Goal: Information Seeking & Learning: Learn about a topic

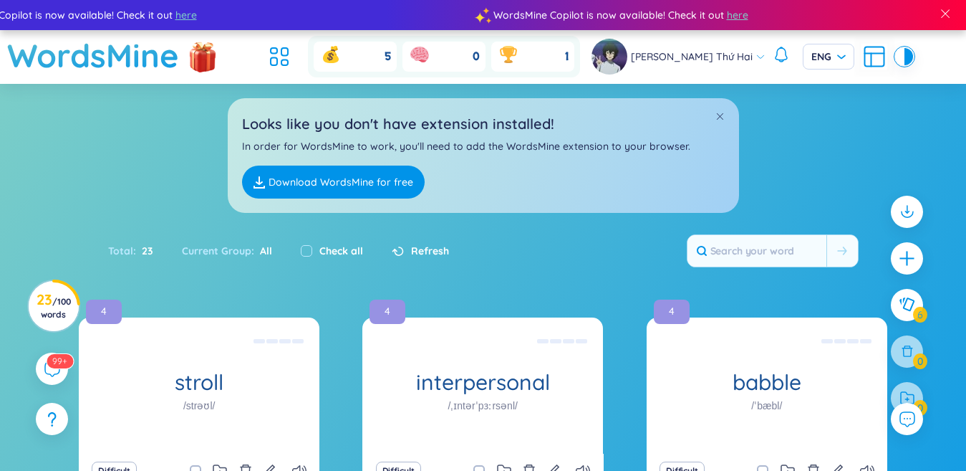
scroll to position [249, 0]
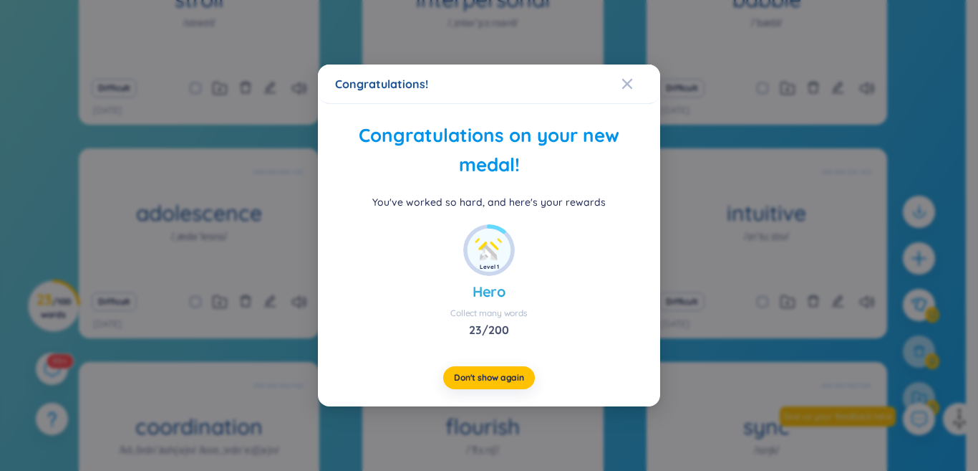
scroll to position [723, 0]
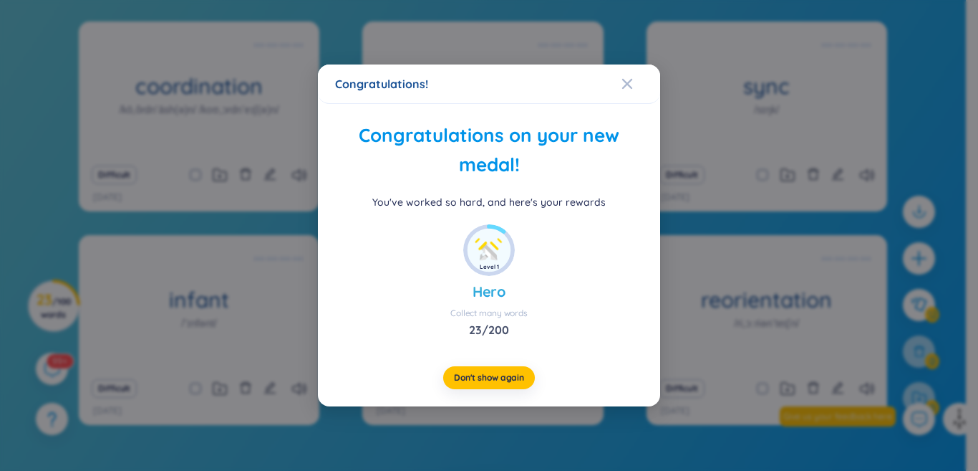
click at [629, 89] on icon "Close" at bounding box center [627, 83] width 11 height 11
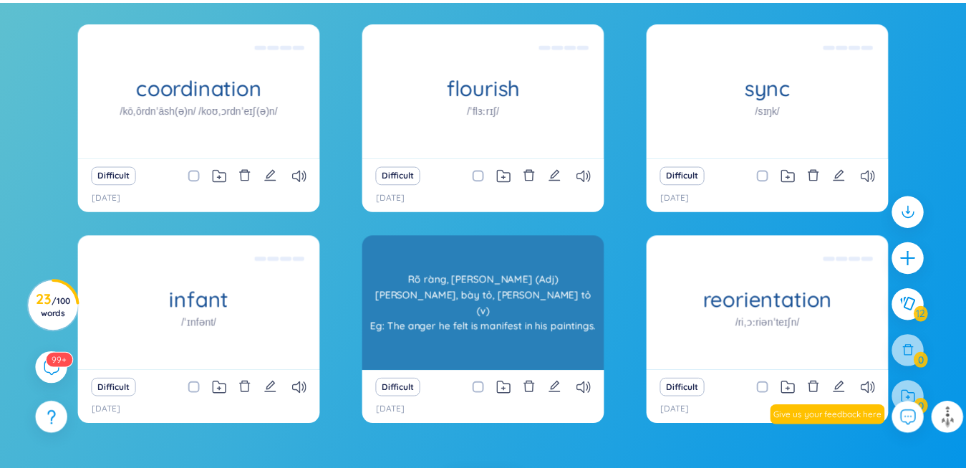
scroll to position [809, 0]
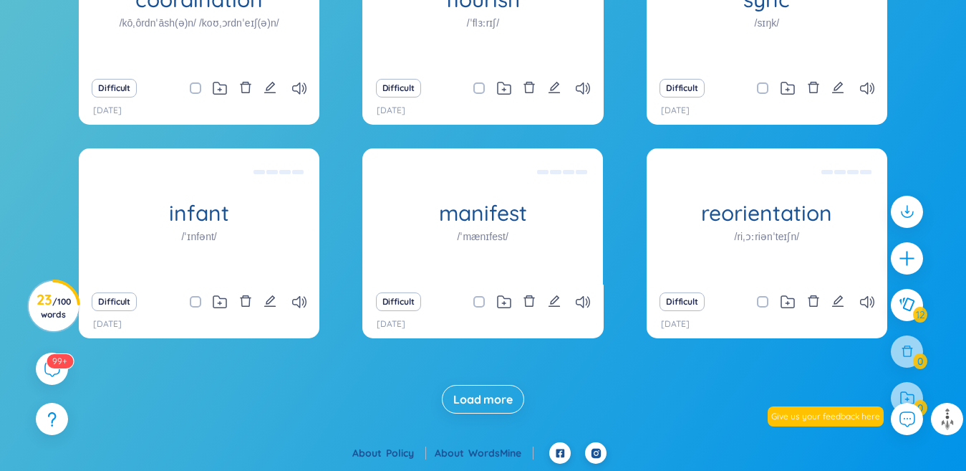
click at [486, 410] on button "Load more" at bounding box center [483, 399] width 82 height 29
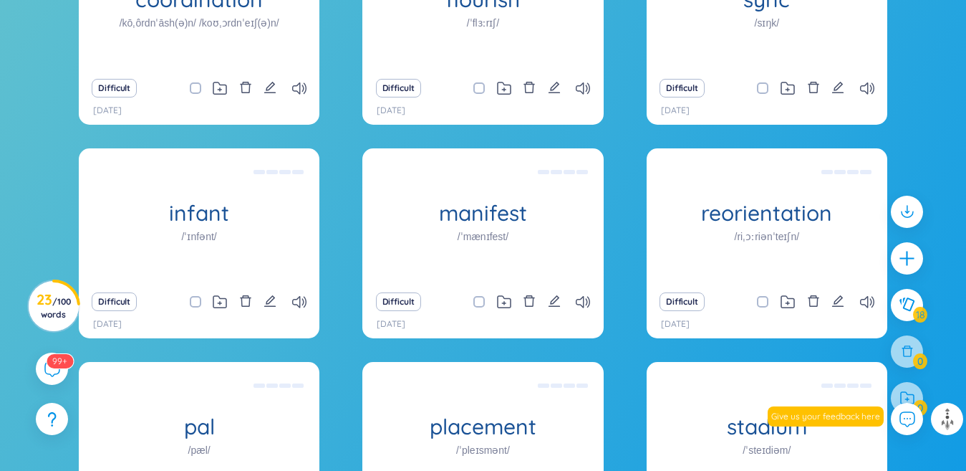
scroll to position [1150, 0]
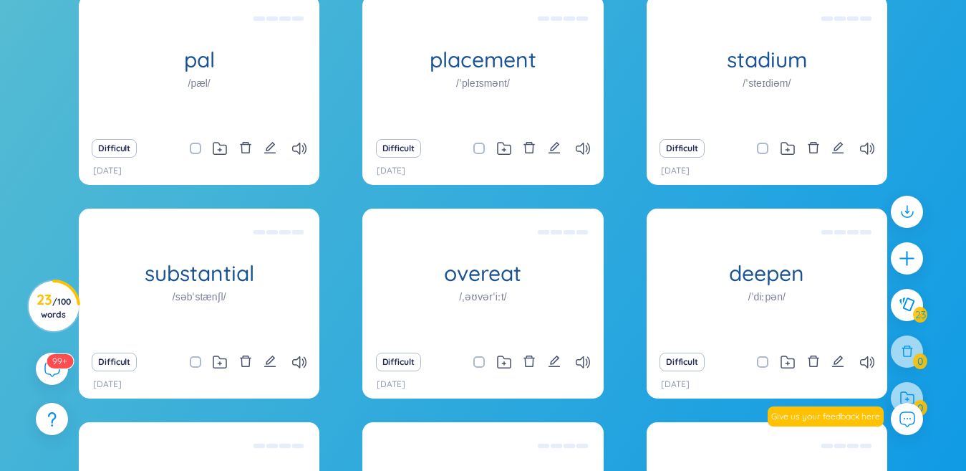
scroll to position [0, 0]
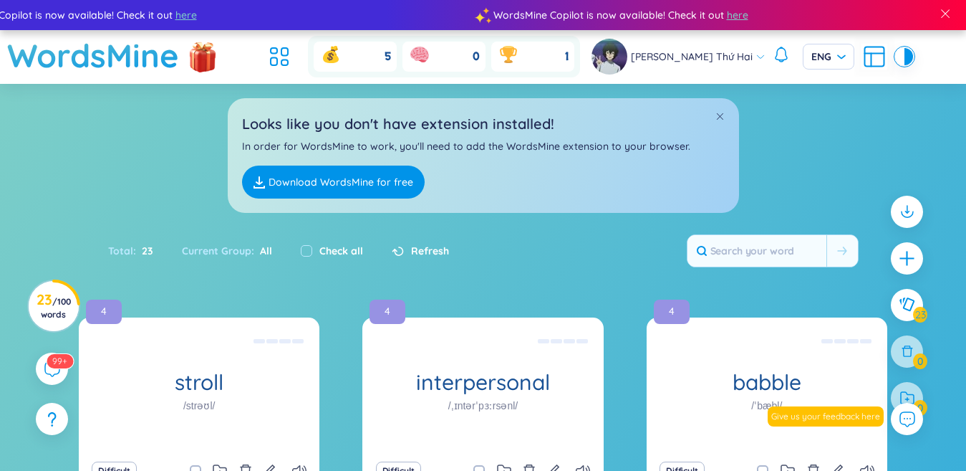
click at [322, 244] on label "Check all" at bounding box center [341, 251] width 44 height 16
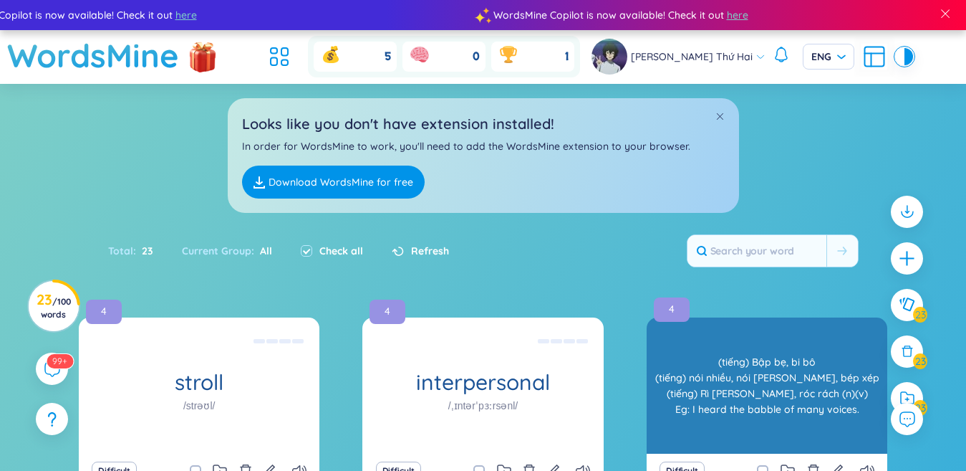
checkbox input "true"
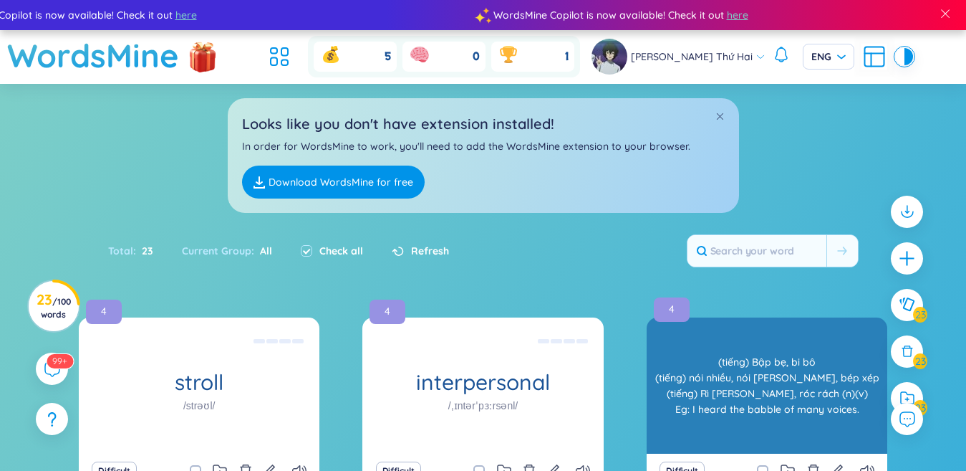
checkbox input "true"
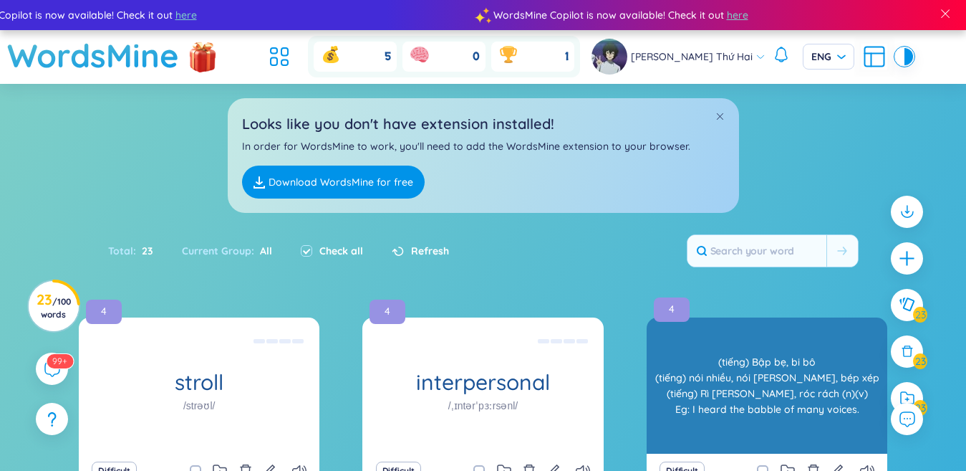
checkbox input "true"
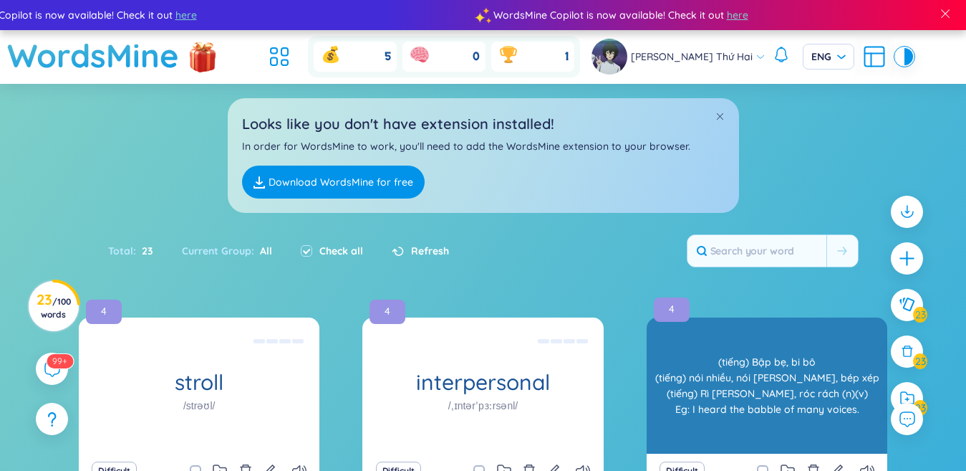
checkbox input "true"
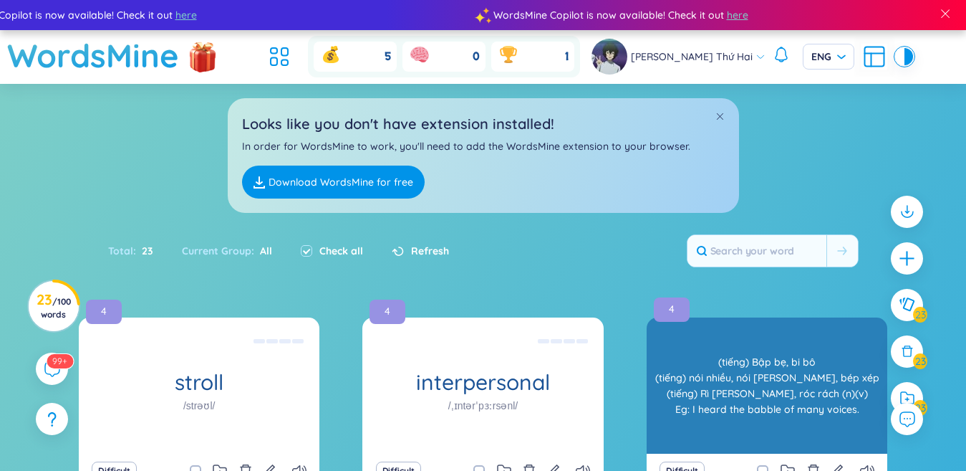
checkbox input "true"
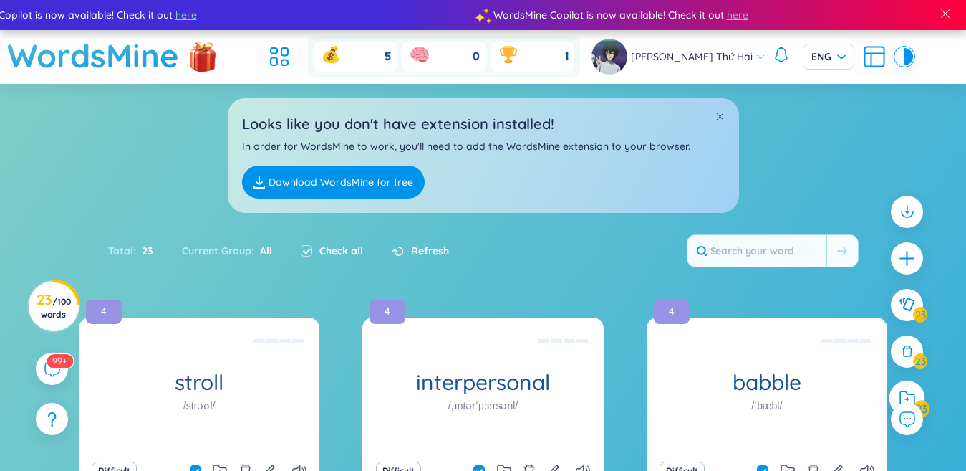
click at [920, 393] on div at bounding box center [908, 398] width 36 height 36
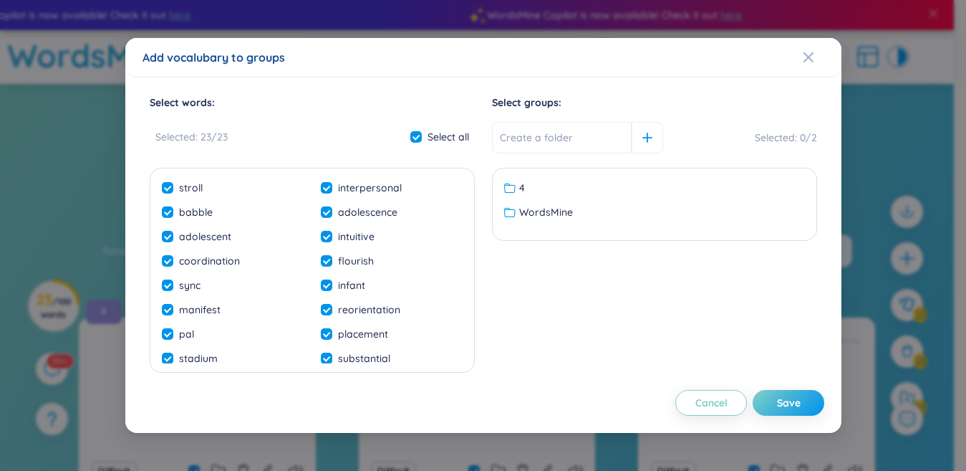
click at [555, 215] on span "WordsMine" at bounding box center [546, 212] width 54 height 16
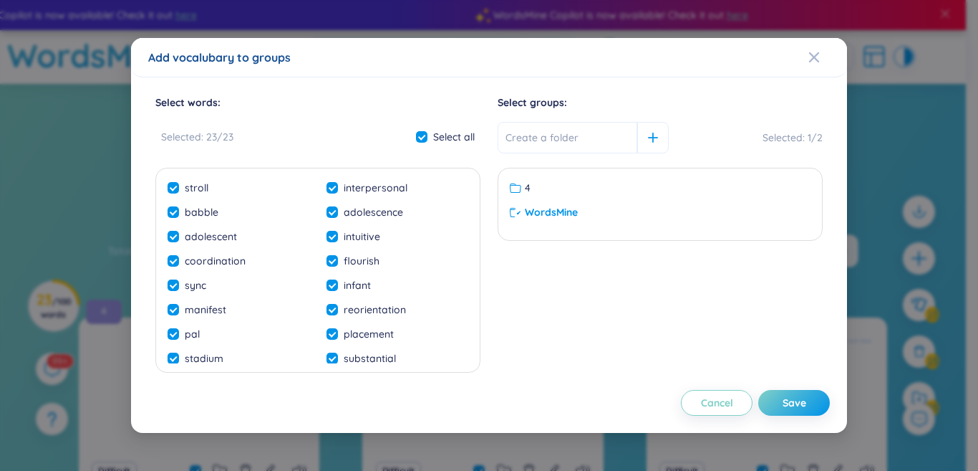
click at [809, 406] on button "Save" at bounding box center [795, 403] width 72 height 26
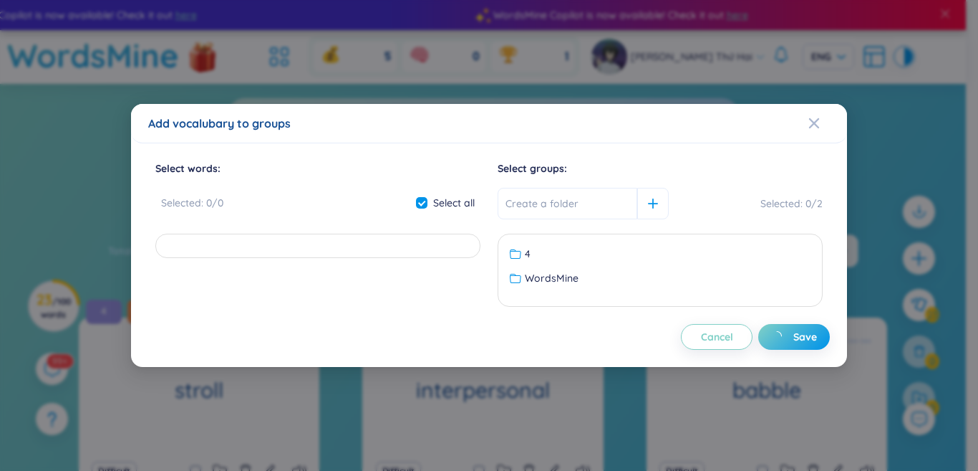
checkbox input "false"
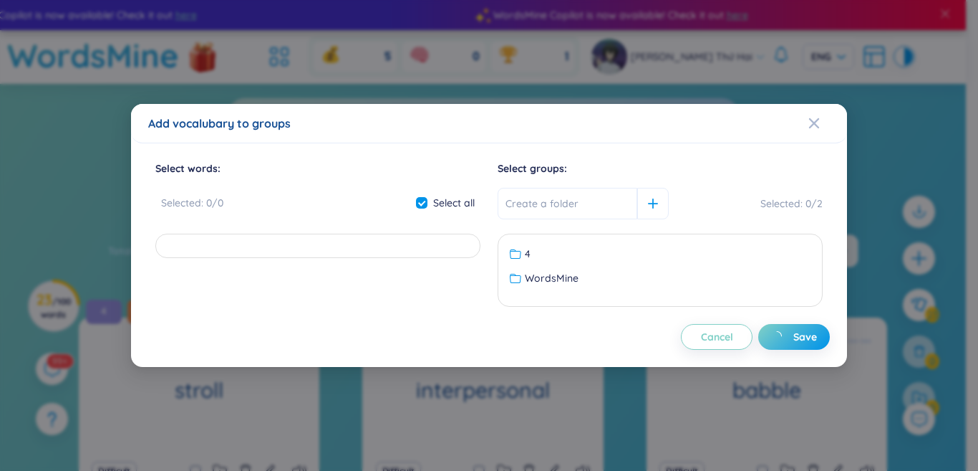
checkbox input "false"
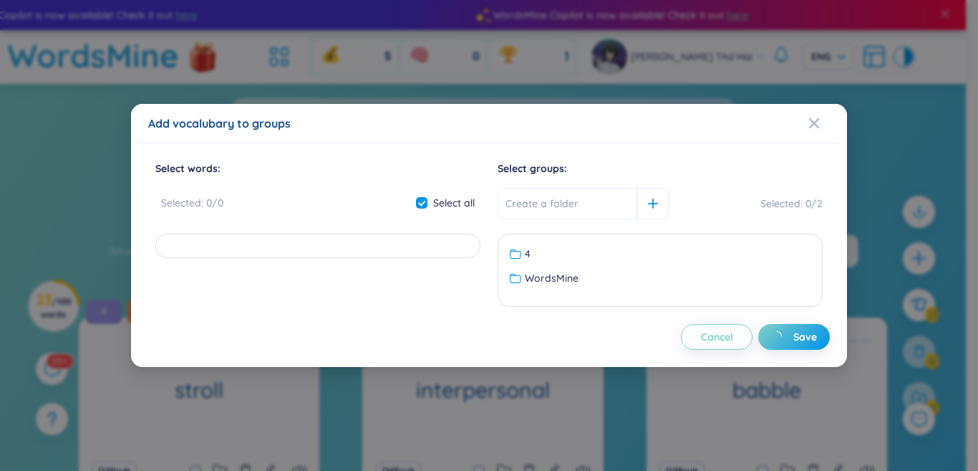
checkbox input "false"
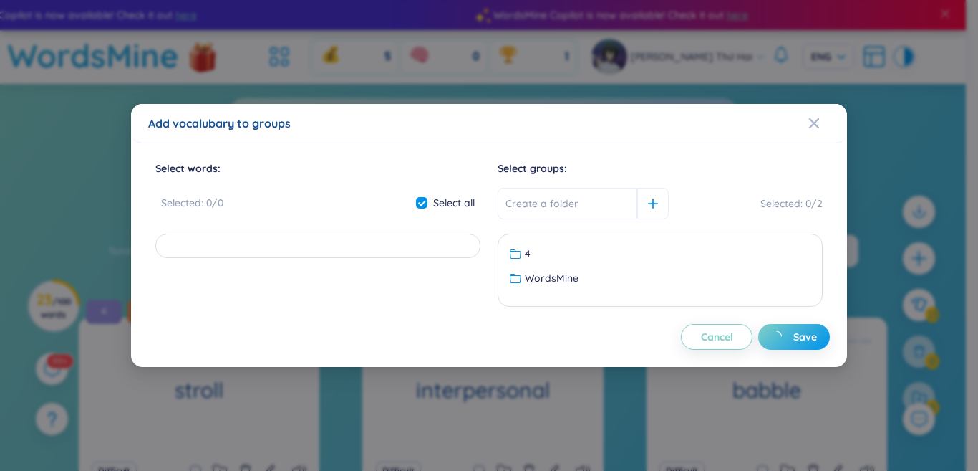
checkbox input "false"
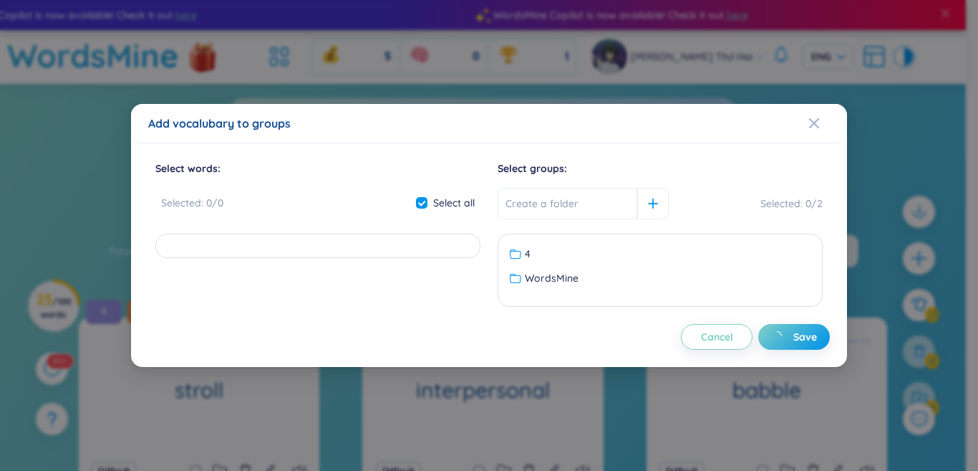
checkbox input "false"
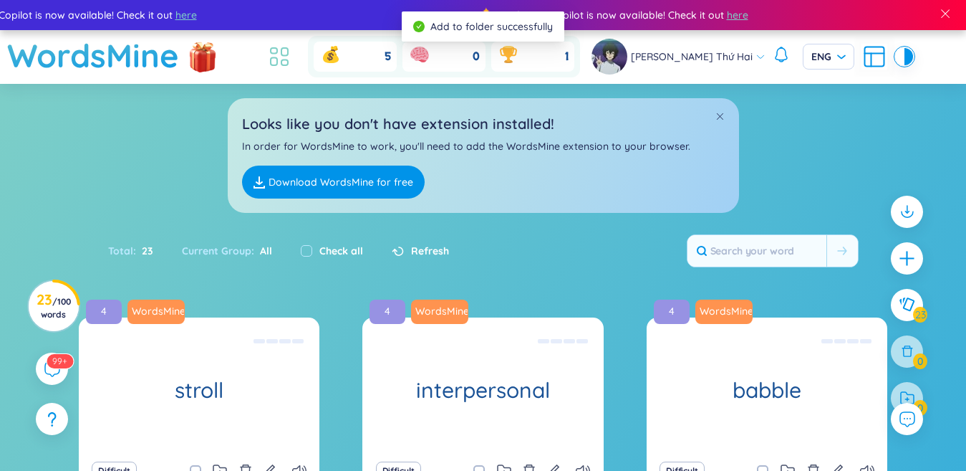
click at [277, 49] on icon at bounding box center [274, 51] width 6 height 6
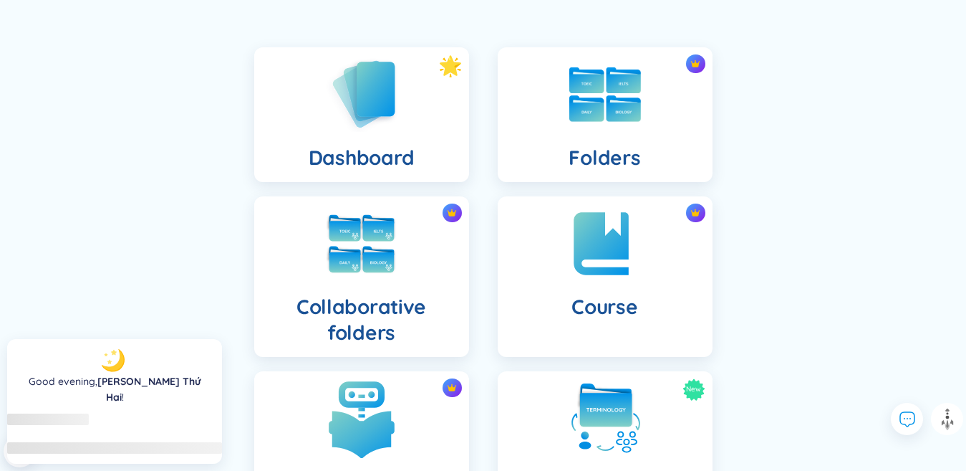
scroll to position [358, 0]
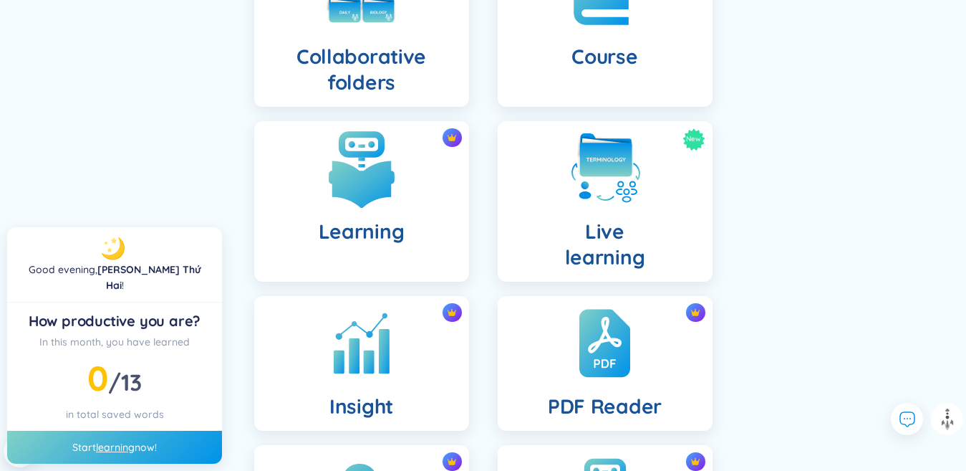
click at [329, 209] on div "Learning" at bounding box center [361, 201] width 215 height 160
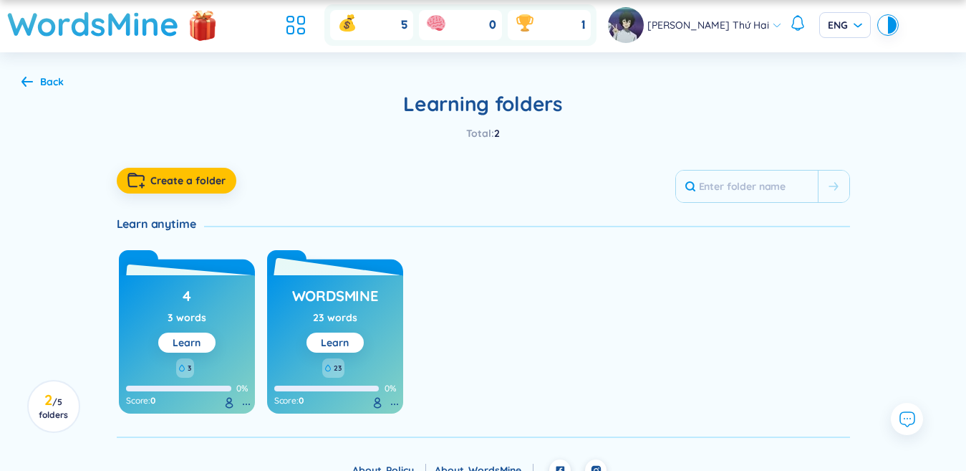
scroll to position [49, 0]
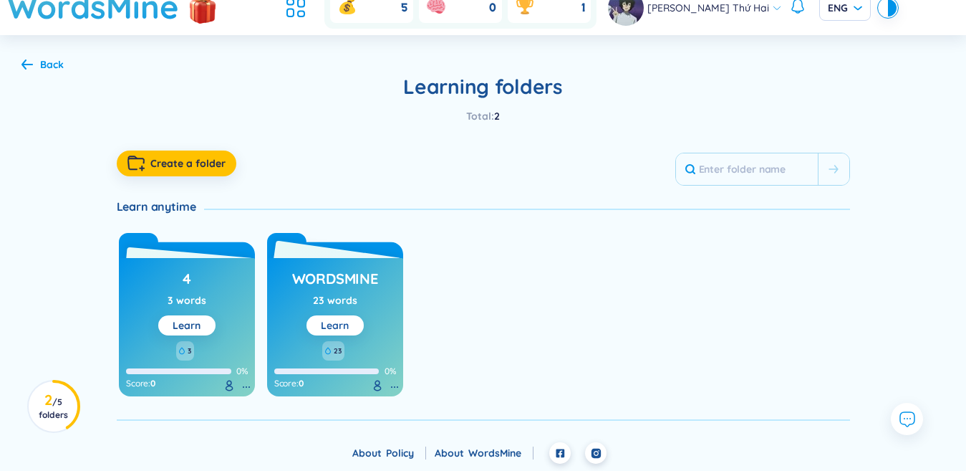
click at [341, 334] on button "Learn" at bounding box center [335, 325] width 57 height 20
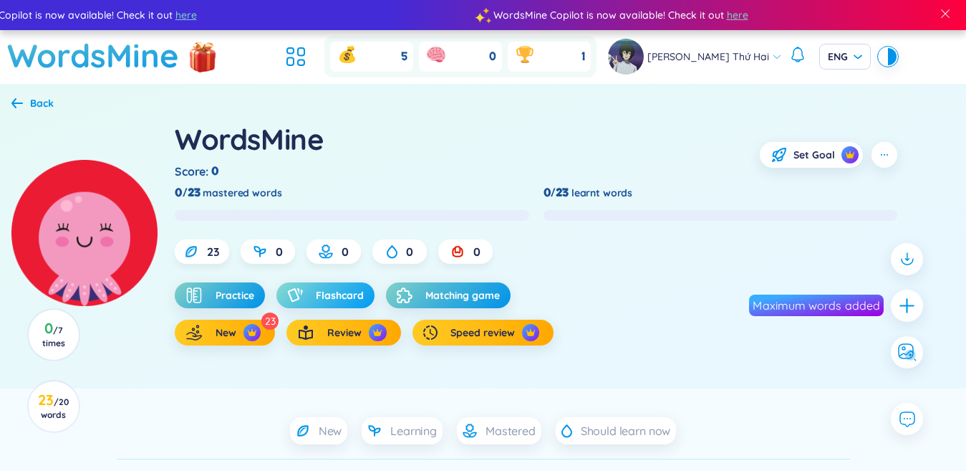
click at [346, 293] on span "Flashcard" at bounding box center [340, 295] width 48 height 14
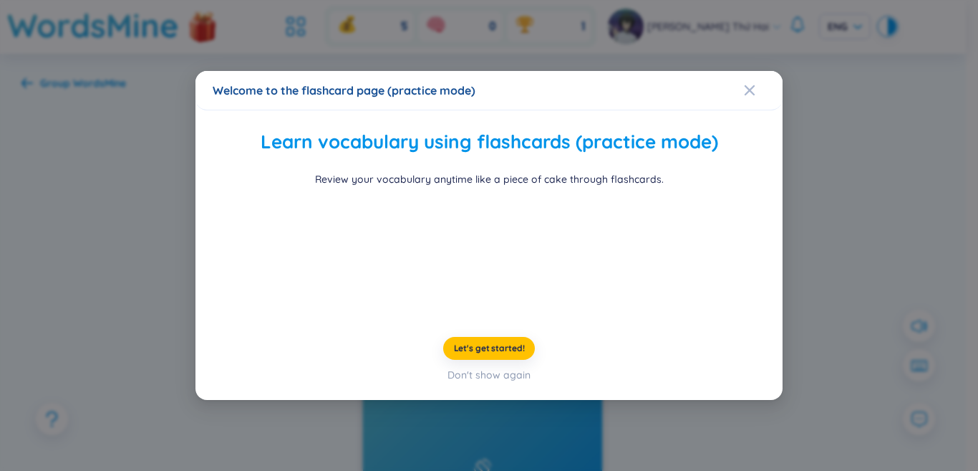
click at [382, 225] on video at bounding box center [489, 254] width 215 height 107
click at [382, 212] on video at bounding box center [489, 254] width 215 height 107
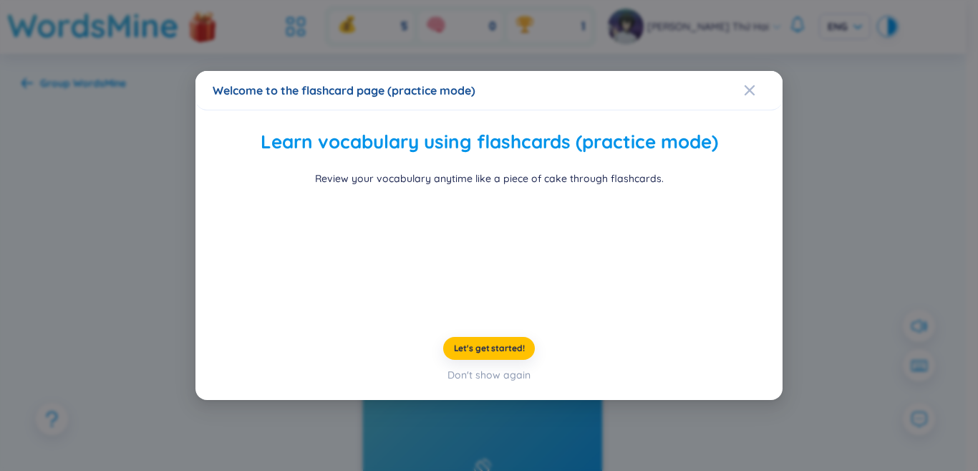
click at [744, 201] on div at bounding box center [489, 254] width 545 height 107
click at [829, 164] on div "Welcome to the flashcard page (practice mode) Learn vocabulary using flashcards…" at bounding box center [489, 235] width 978 height 471
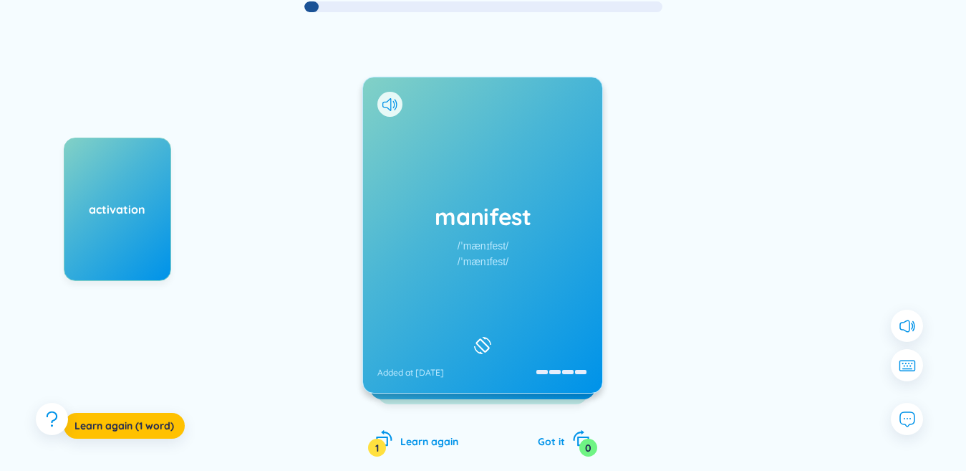
scroll to position [115, 0]
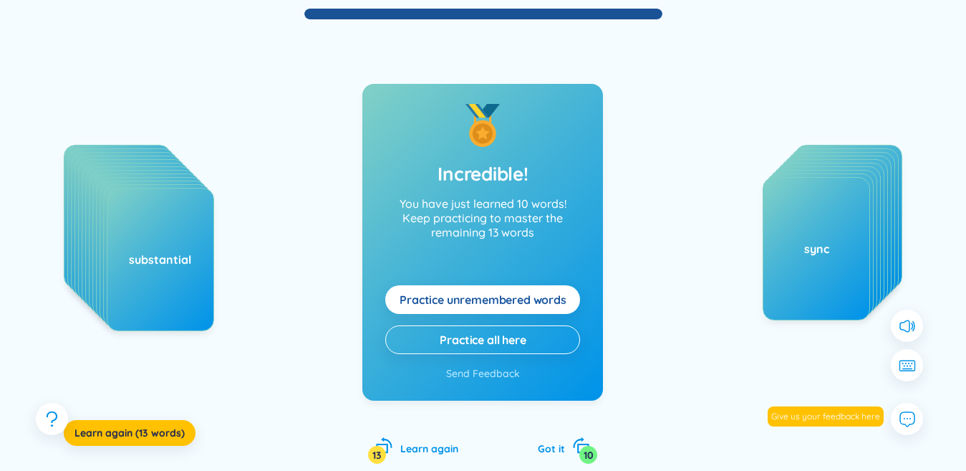
click at [471, 301] on span "Practice unremembered words" at bounding box center [483, 300] width 167 height 16
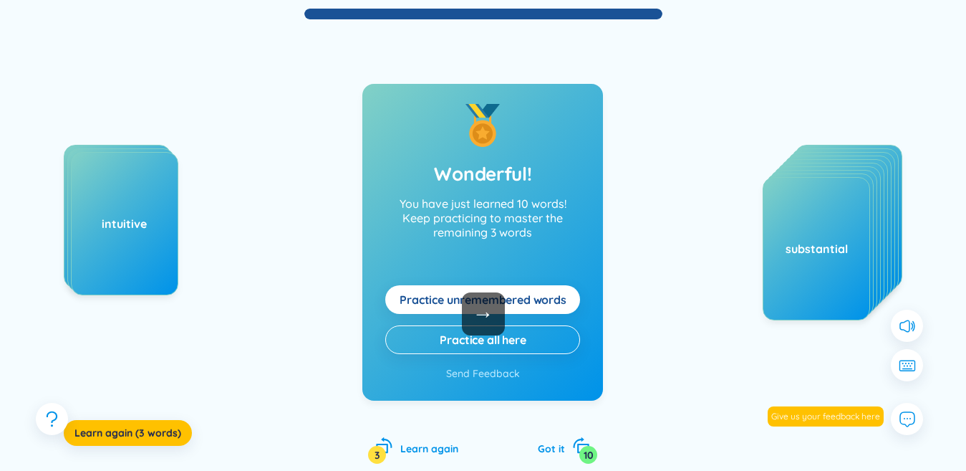
click at [472, 299] on span "→" at bounding box center [483, 313] width 43 height 43
click at [458, 302] on span "Practice unremembered words" at bounding box center [483, 300] width 167 height 16
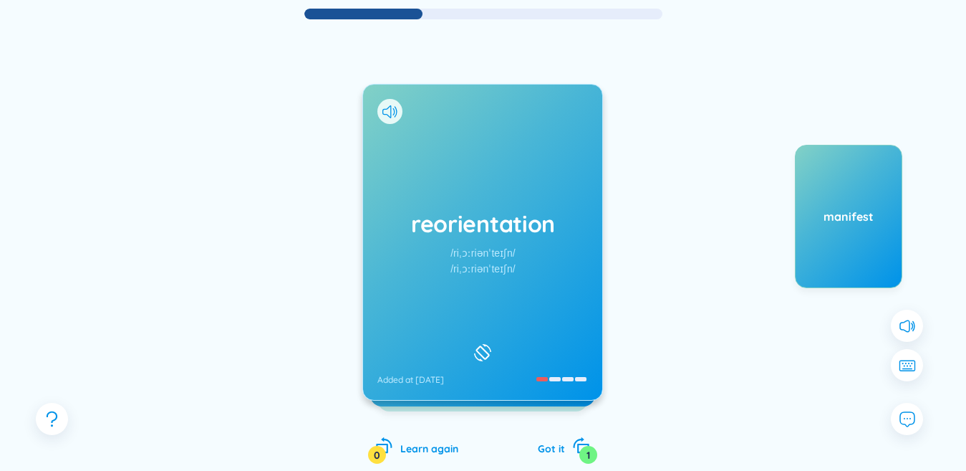
click at [458, 302] on div "reorientation /riˌɔːriənˈteɪʃn/ /riˌɔːriənˈteɪʃn/ Added at [DATE]" at bounding box center [482, 242] width 239 height 315
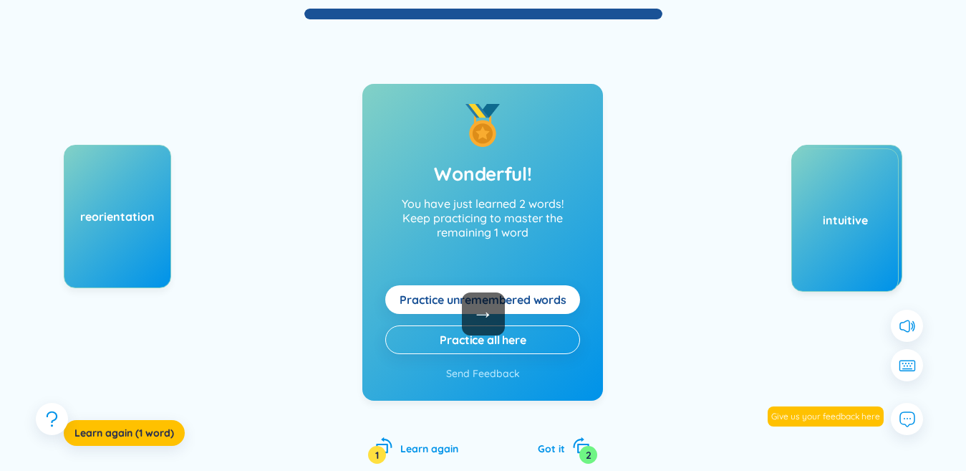
click at [458, 302] on span "Practice unremembered words" at bounding box center [483, 300] width 167 height 16
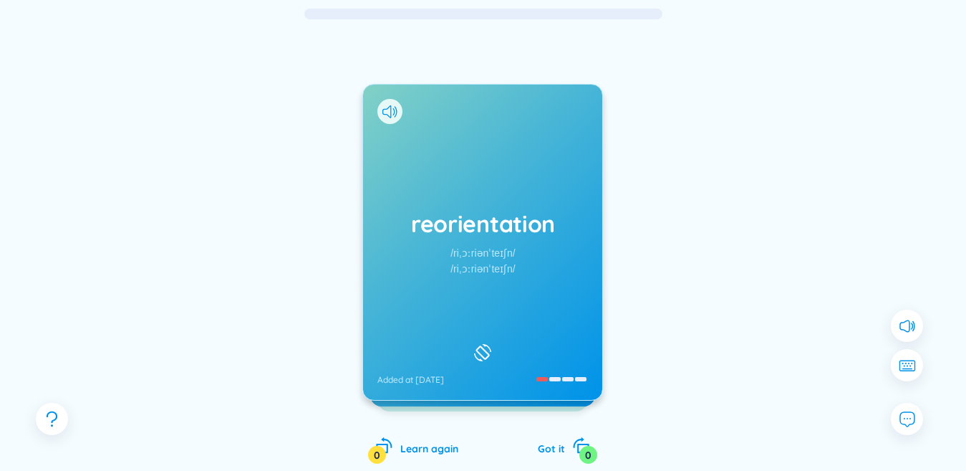
click at [398, 103] on div at bounding box center [389, 111] width 25 height 25
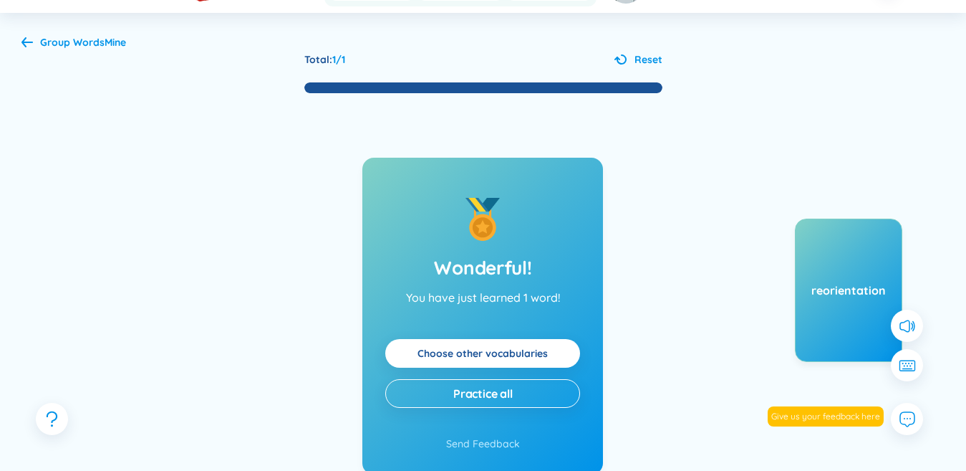
scroll to position [0, 0]
